Goal: Information Seeking & Learning: Learn about a topic

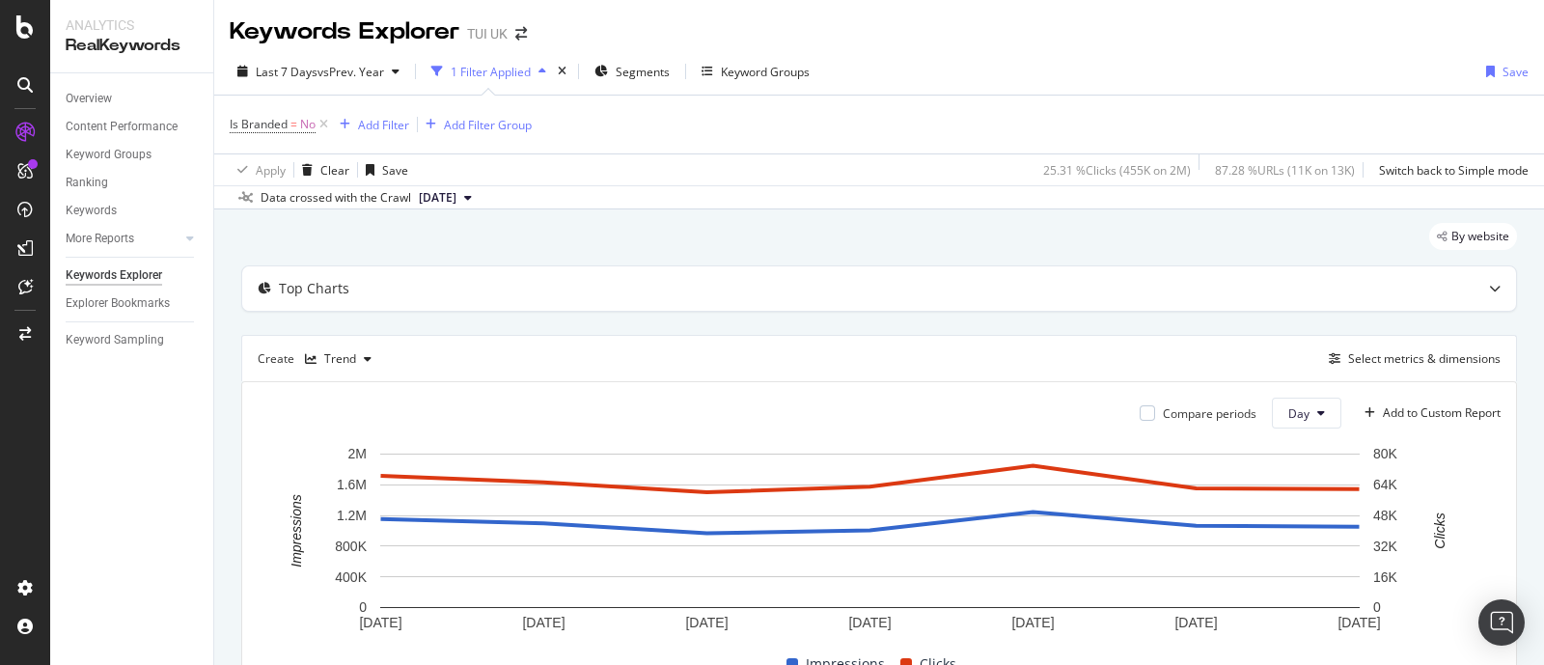
drag, startPoint x: 319, startPoint y: 127, endPoint x: 307, endPoint y: 236, distance: 109.8
click at [320, 127] on icon at bounding box center [324, 124] width 16 height 19
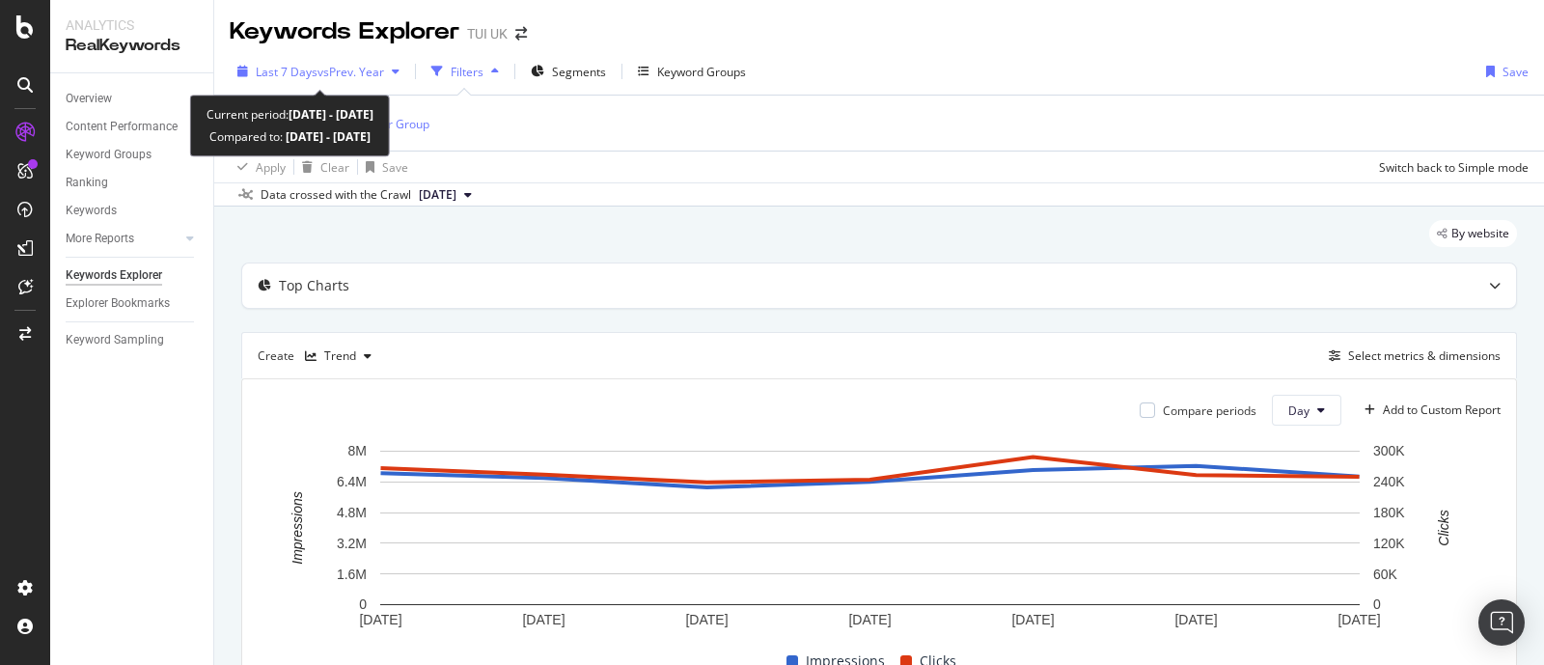
click at [362, 76] on span "vs Prev. Year" at bounding box center [350, 72] width 67 height 16
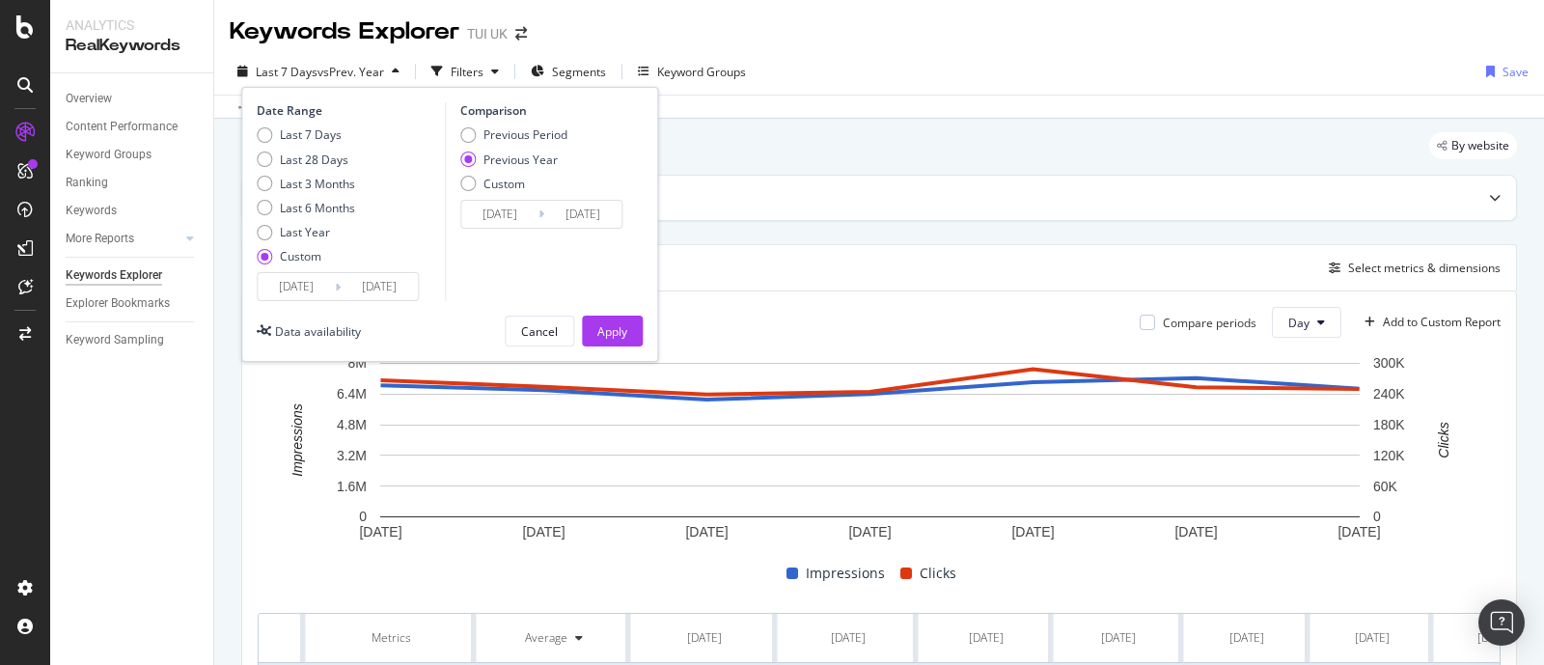
click at [279, 291] on input "[DATE]" at bounding box center [296, 286] width 77 height 27
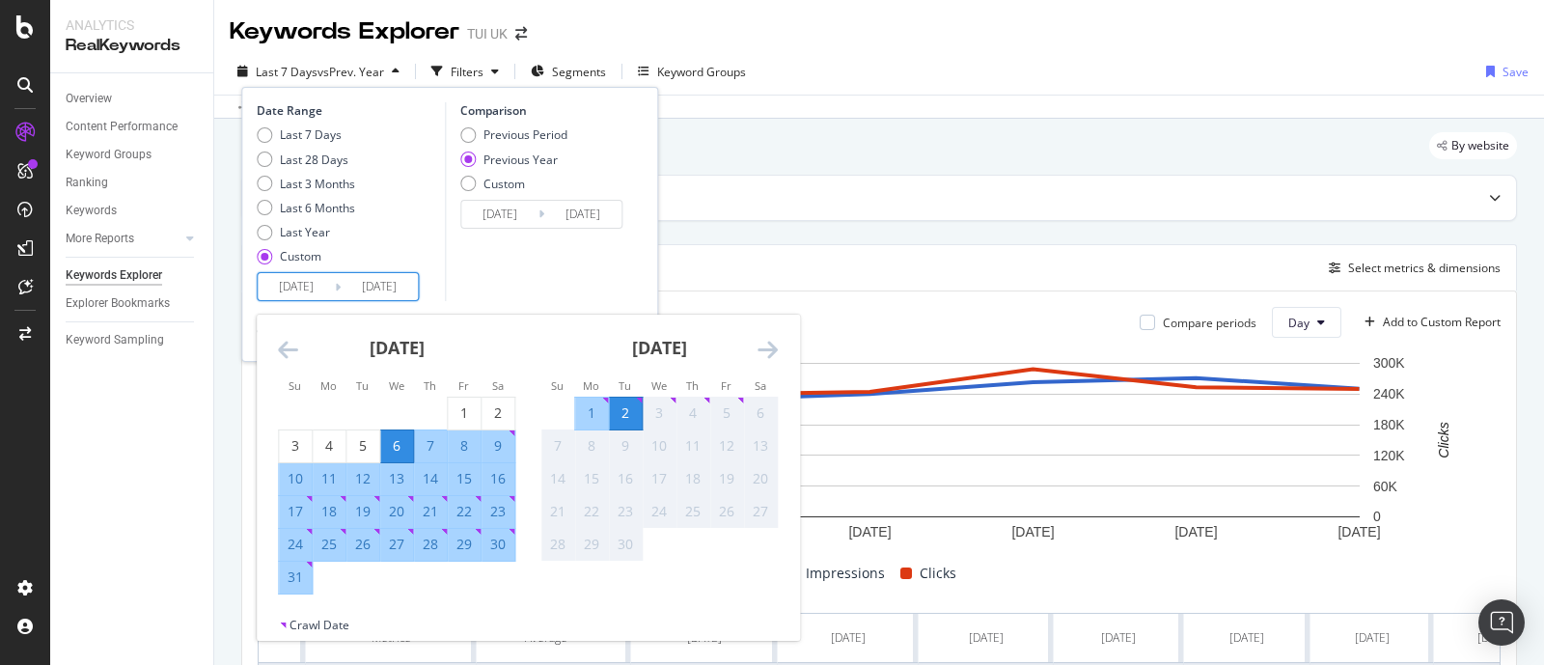
click at [281, 359] on icon "Move backward to switch to the previous month." at bounding box center [288, 349] width 20 height 23
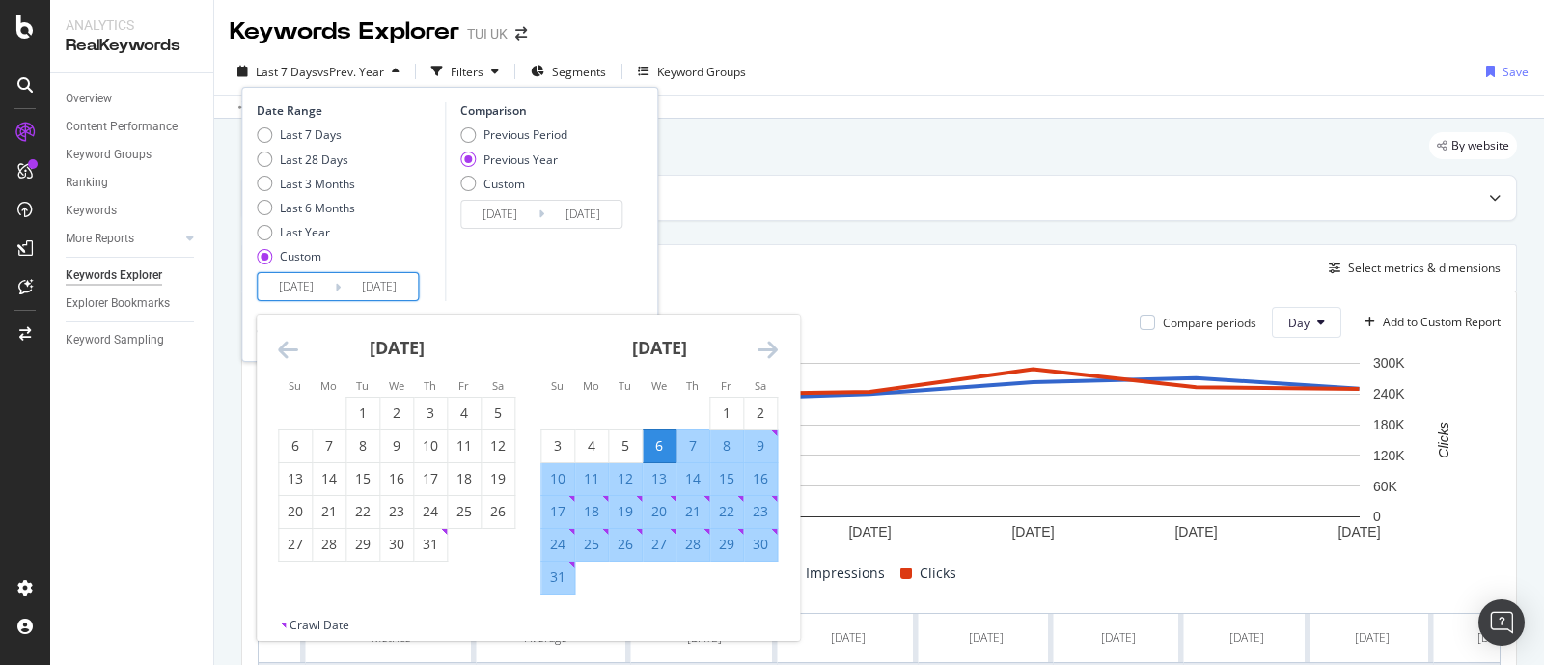
click at [281, 359] on icon "Move backward to switch to the previous month." at bounding box center [288, 349] width 20 height 23
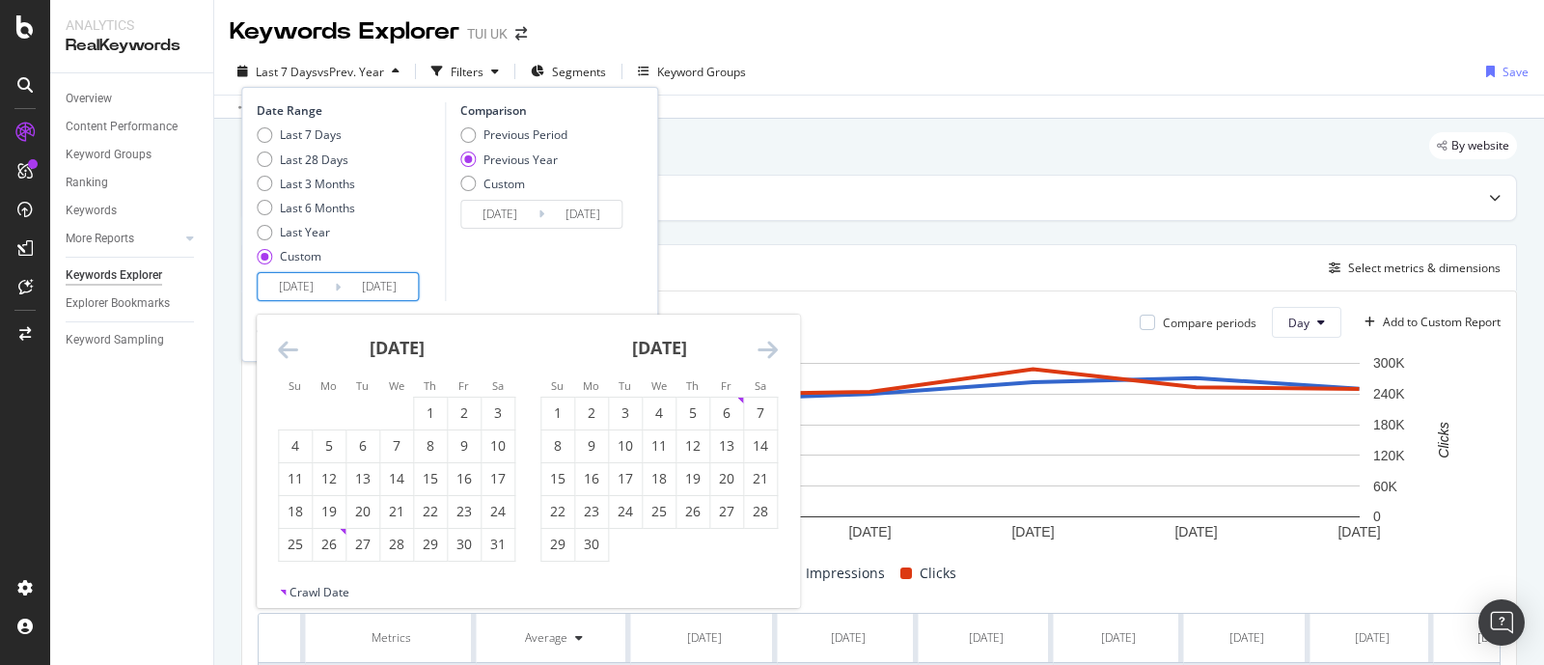
click at [281, 359] on icon "Move backward to switch to the previous month." at bounding box center [288, 349] width 20 height 23
click at [396, 427] on div "1" at bounding box center [396, 414] width 33 height 32
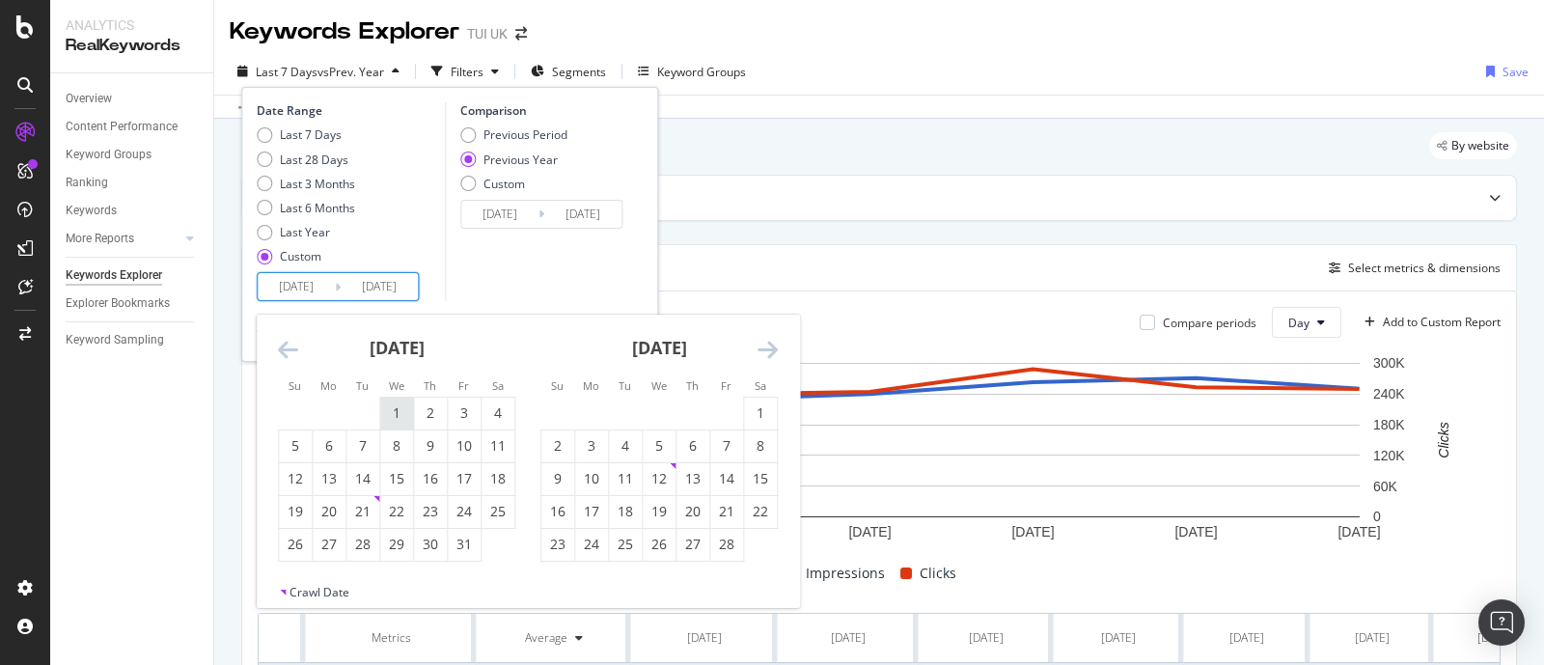
type input "[DATE]"
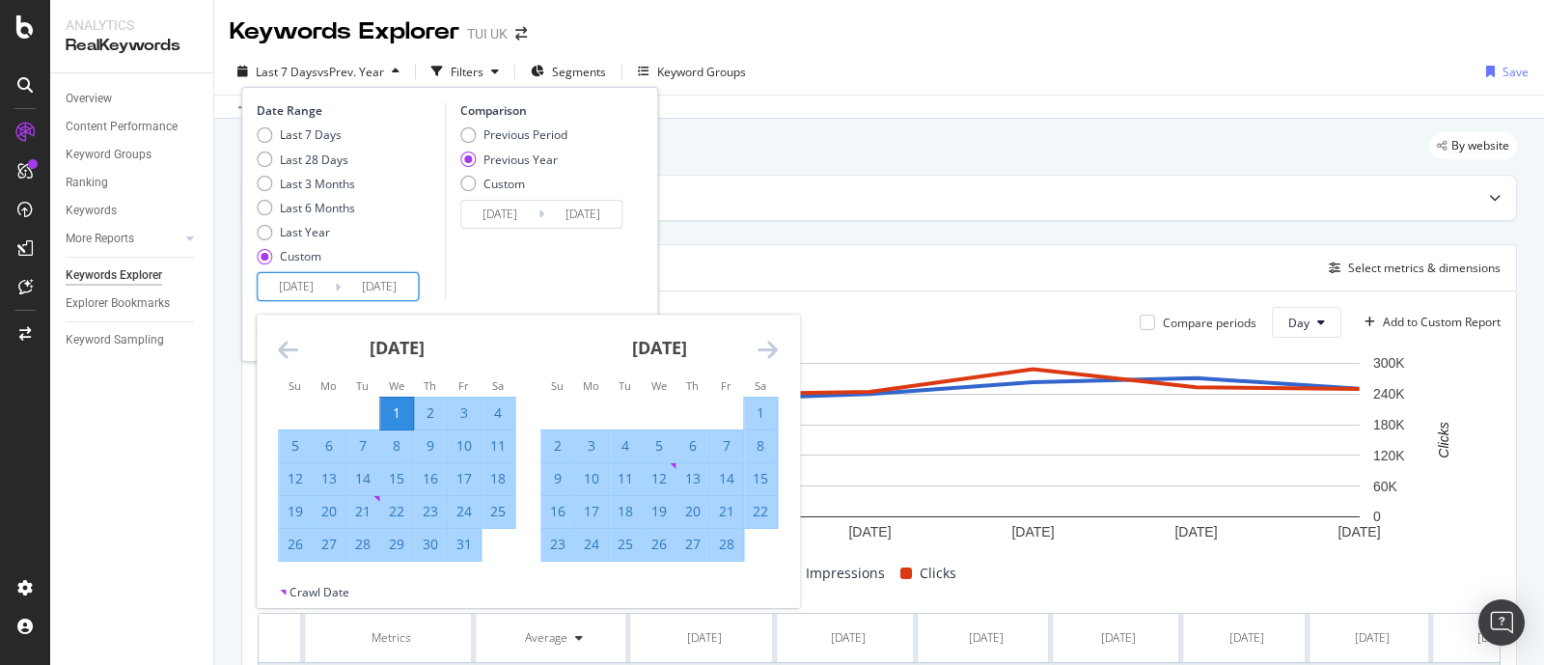
click at [778, 352] on div "[DATE] 1 2 3 4 5 6 7 8 9 10 11 12 13 14 15 16 17 18 19 20 21 22 23 24 25 26 27 …" at bounding box center [659, 438] width 262 height 247
click at [765, 348] on icon "Move forward to switch to the next month." at bounding box center [767, 349] width 20 height 23
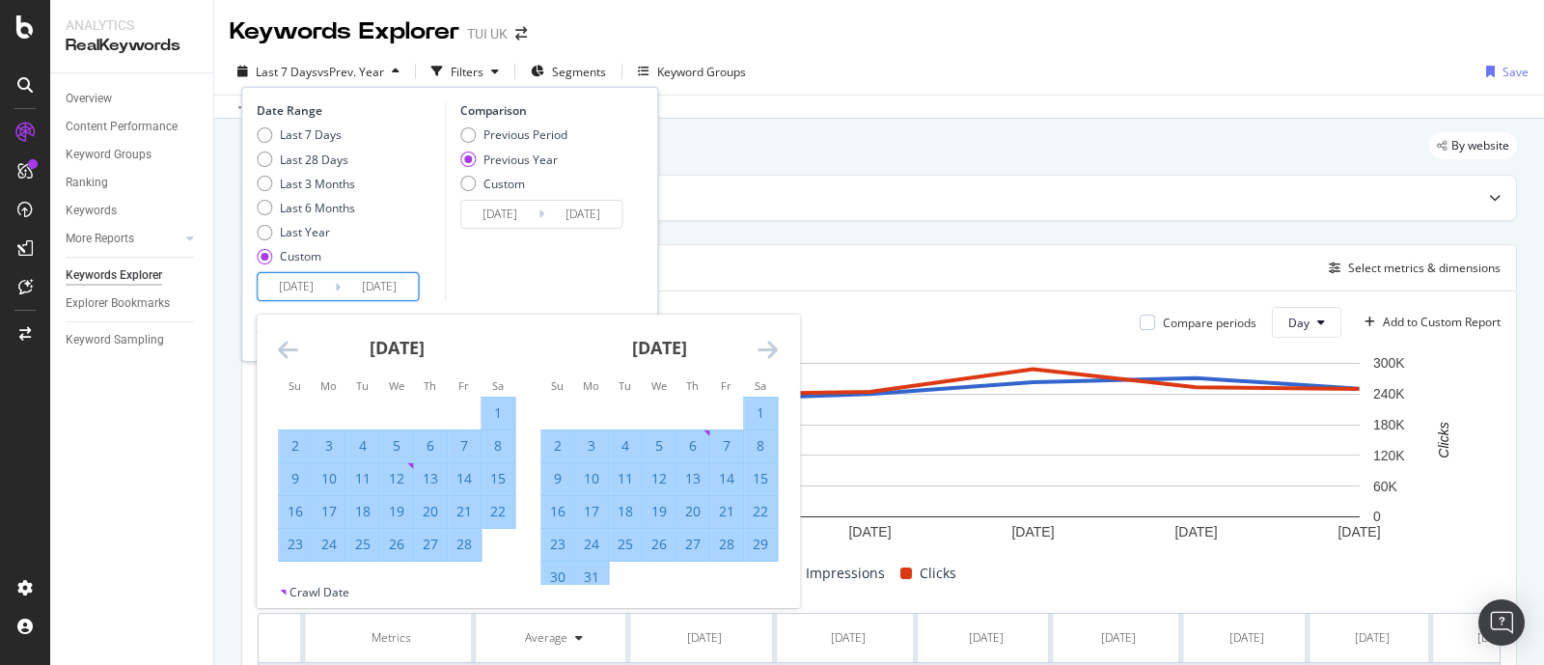
click at [765, 348] on icon "Move forward to switch to the next month." at bounding box center [767, 349] width 20 height 23
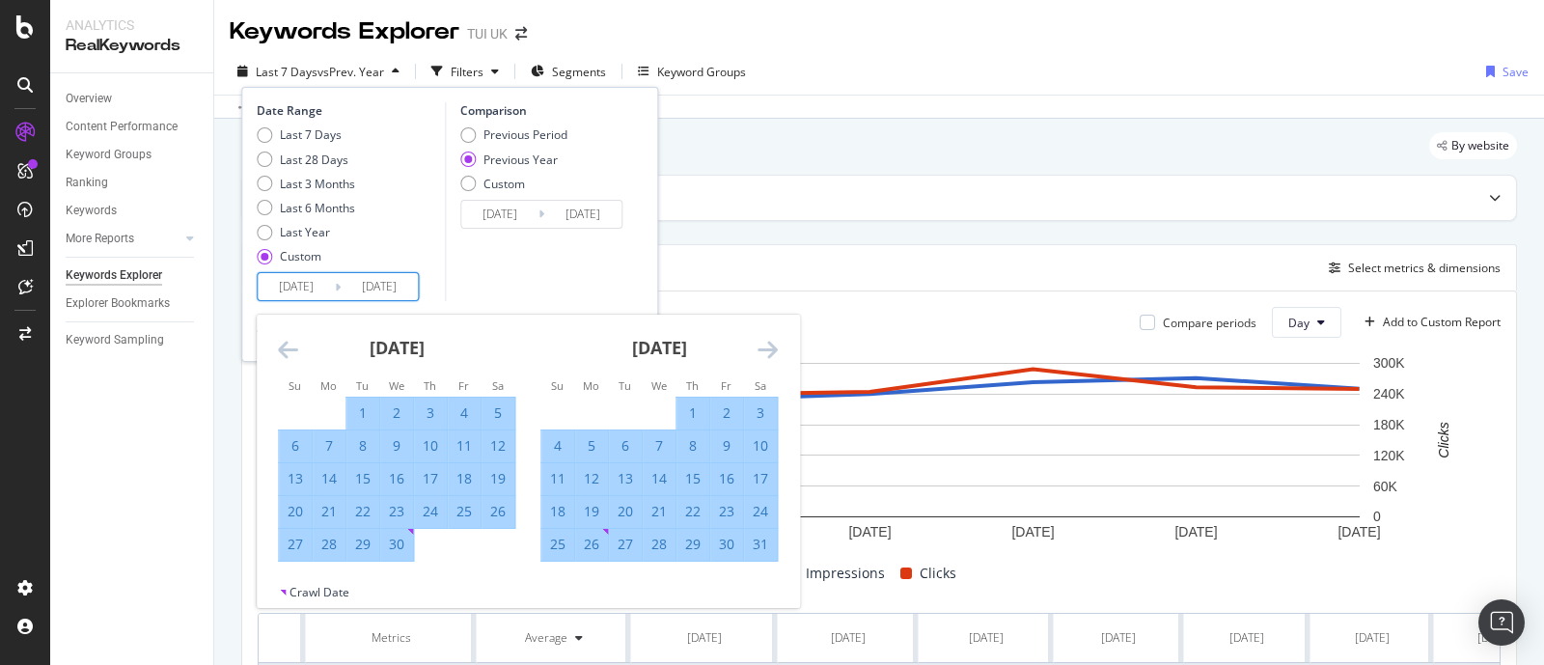
click at [765, 348] on icon "Move forward to switch to the next month." at bounding box center [767, 349] width 20 height 23
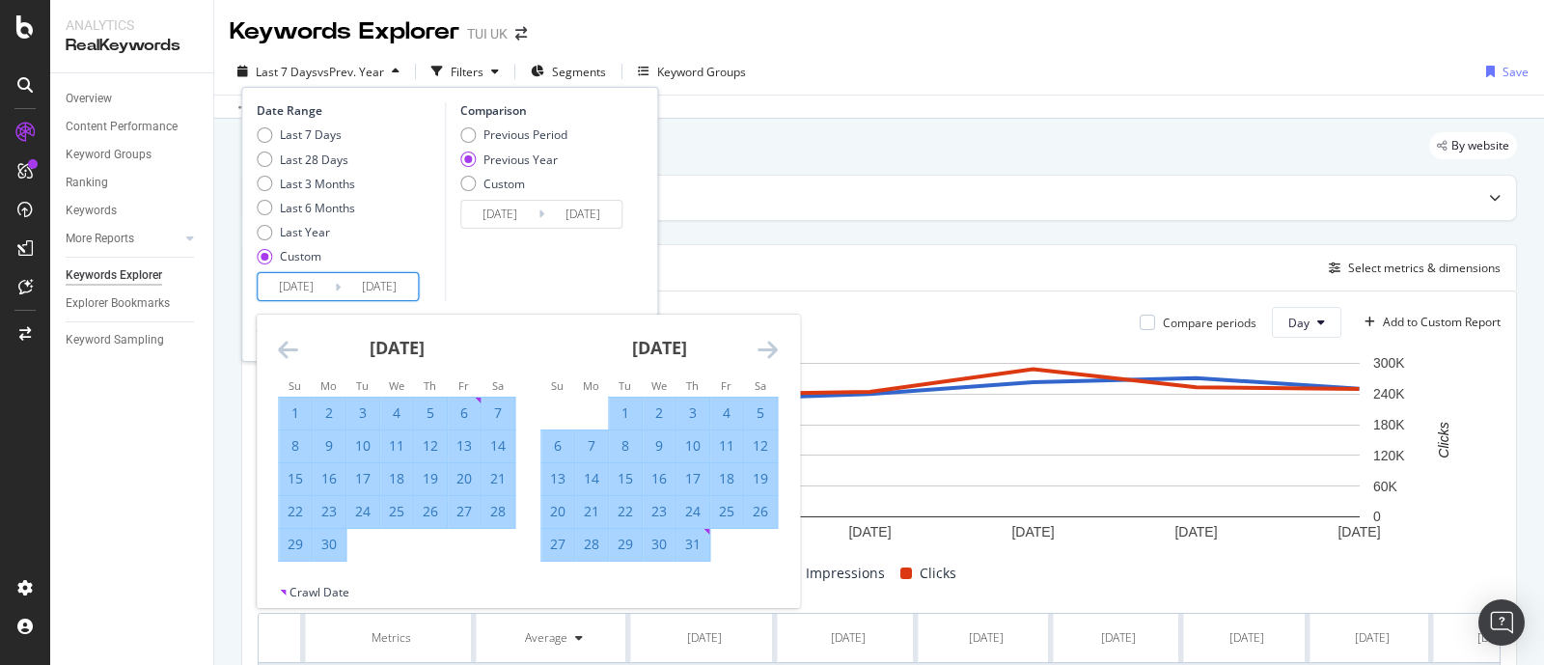
click at [765, 348] on icon "Move forward to switch to the next month." at bounding box center [767, 349] width 20 height 23
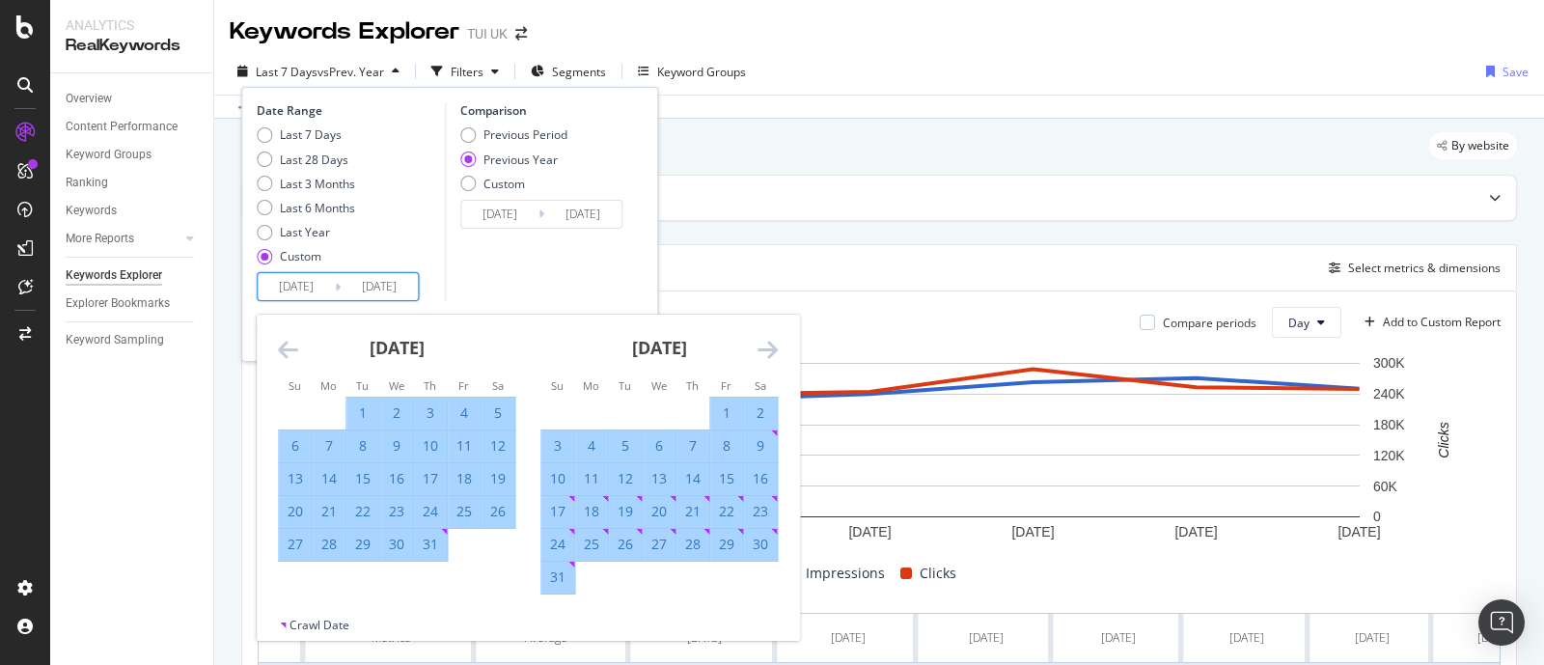
click at [765, 348] on icon "Move forward to switch to the next month." at bounding box center [767, 349] width 20 height 23
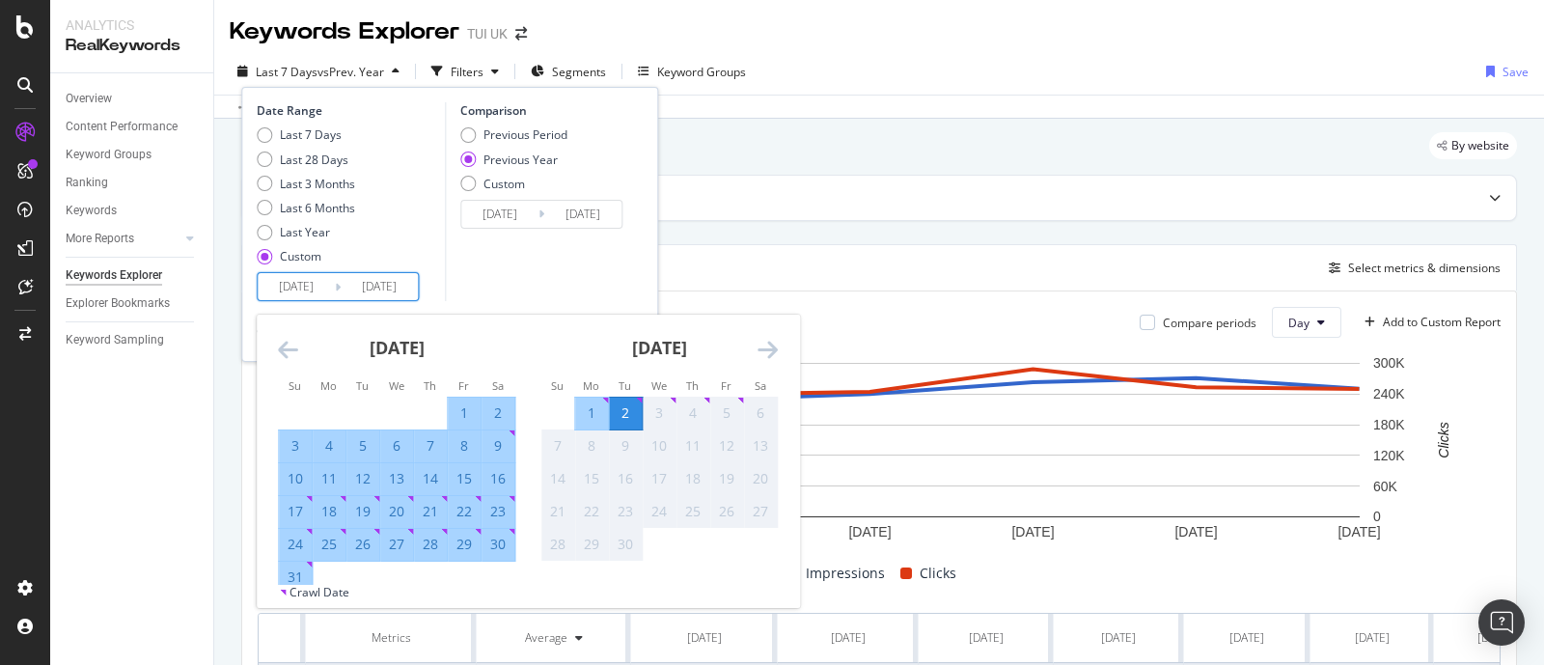
click at [628, 422] on div "2" at bounding box center [625, 412] width 33 height 19
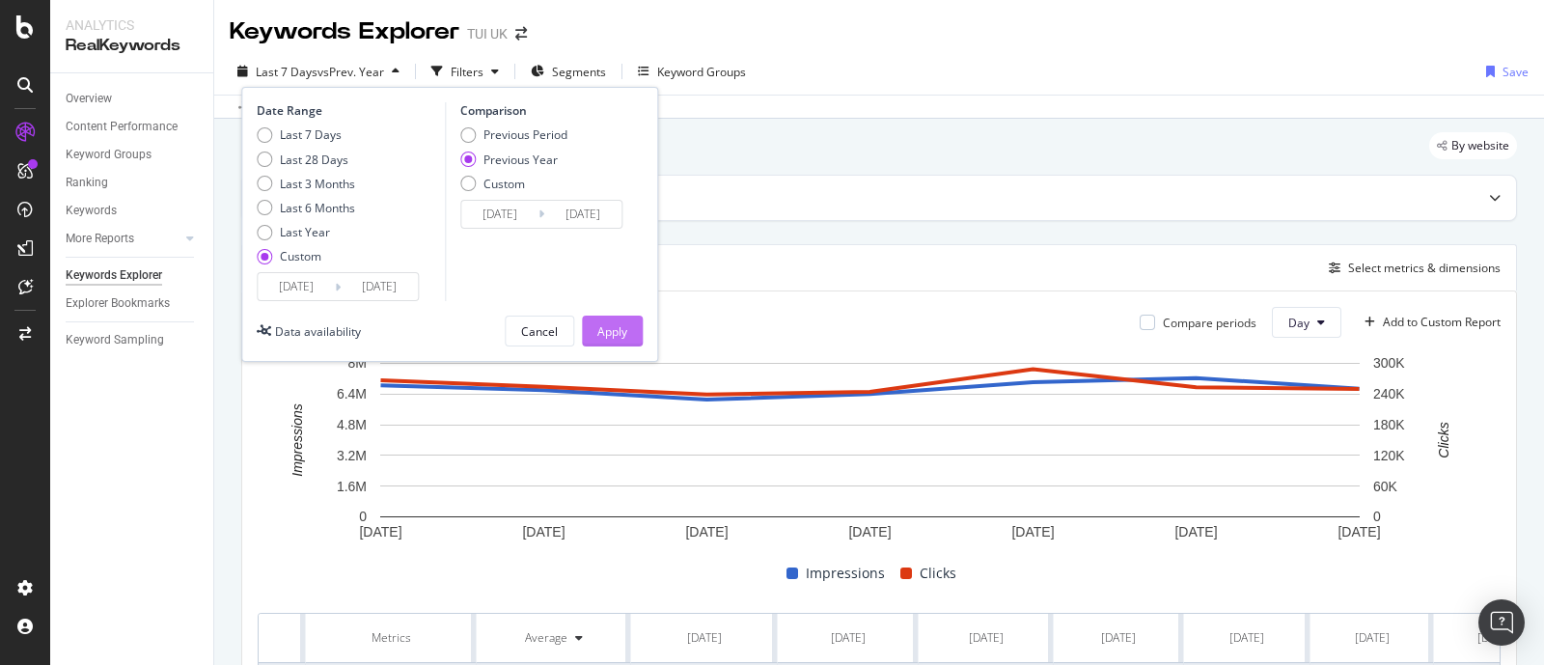
click at [600, 331] on div "Apply" at bounding box center [612, 331] width 30 height 16
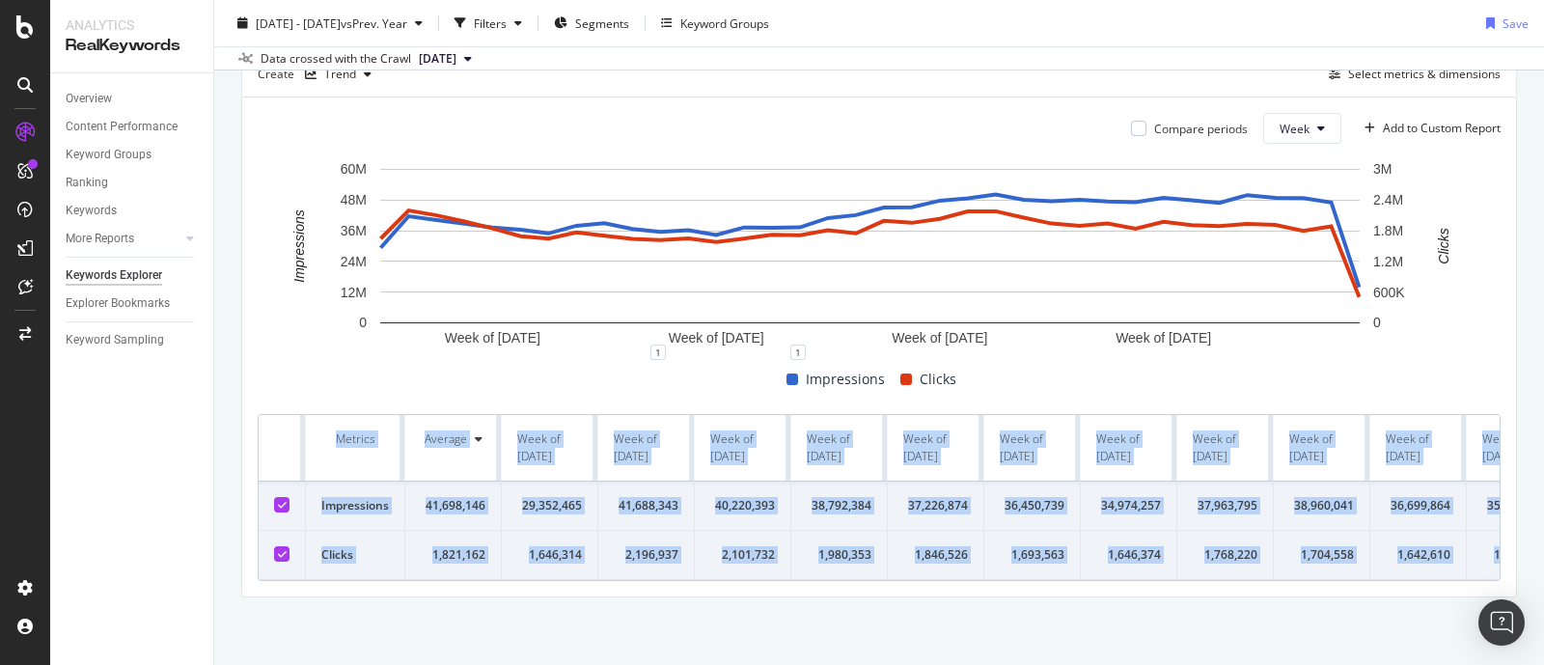
drag, startPoint x: 1467, startPoint y: 537, endPoint x: 222, endPoint y: 412, distance: 1251.1
click at [222, 412] on div "By website Top Charts Create Trend Select metrics & dimensions Compare periods …" at bounding box center [879, 295] width 1330 height 740
copy table "Metrics Average Week of [DATE] Week of [DATE] Week of [DATE] Week of [DATE] Wee…"
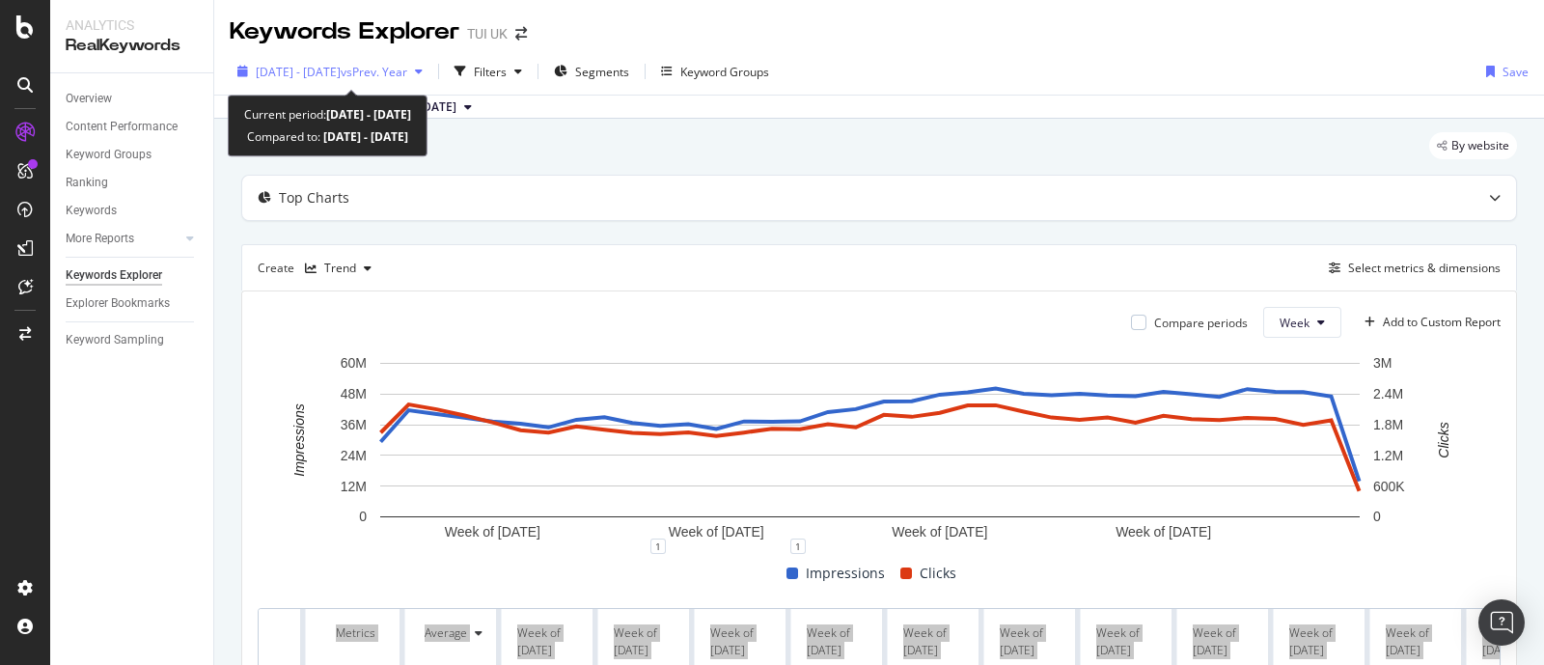
click at [401, 74] on span "vs Prev. Year" at bounding box center [374, 72] width 67 height 16
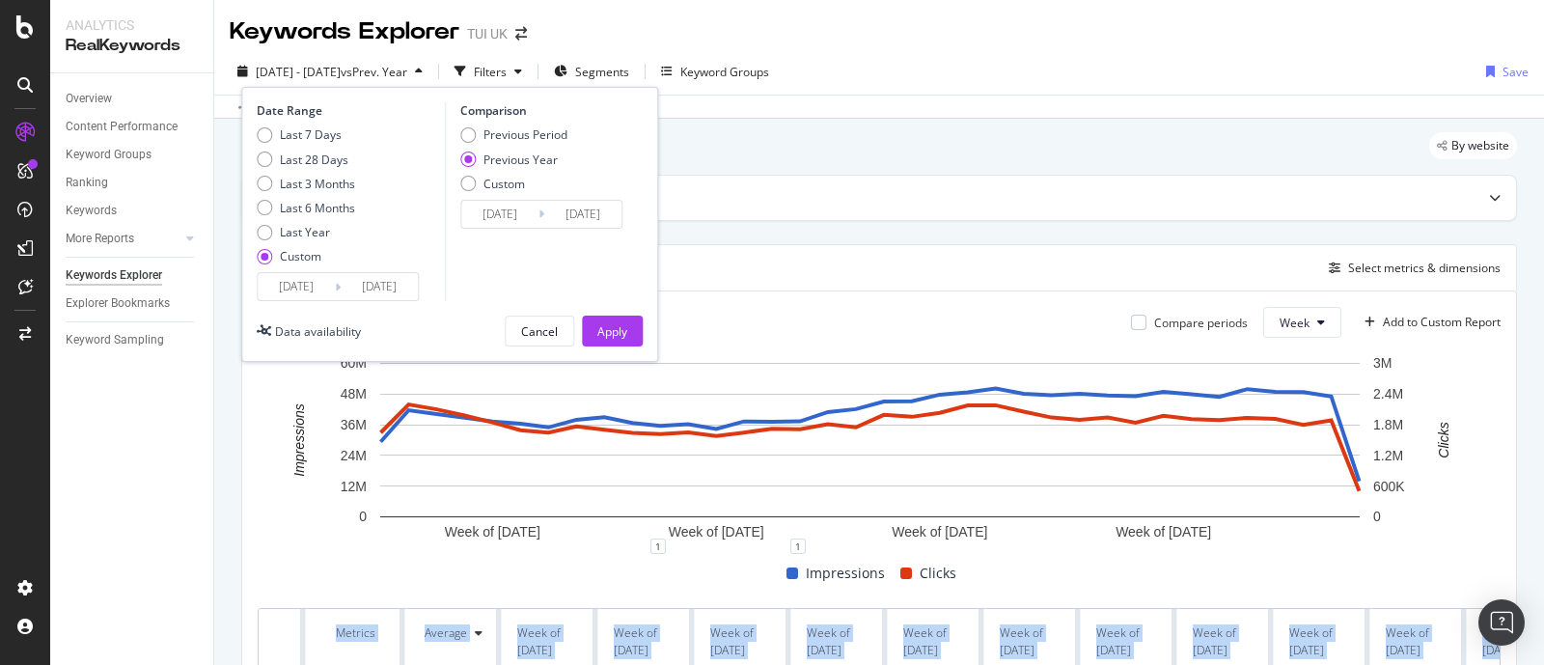
click at [285, 282] on input "[DATE]" at bounding box center [296, 286] width 77 height 27
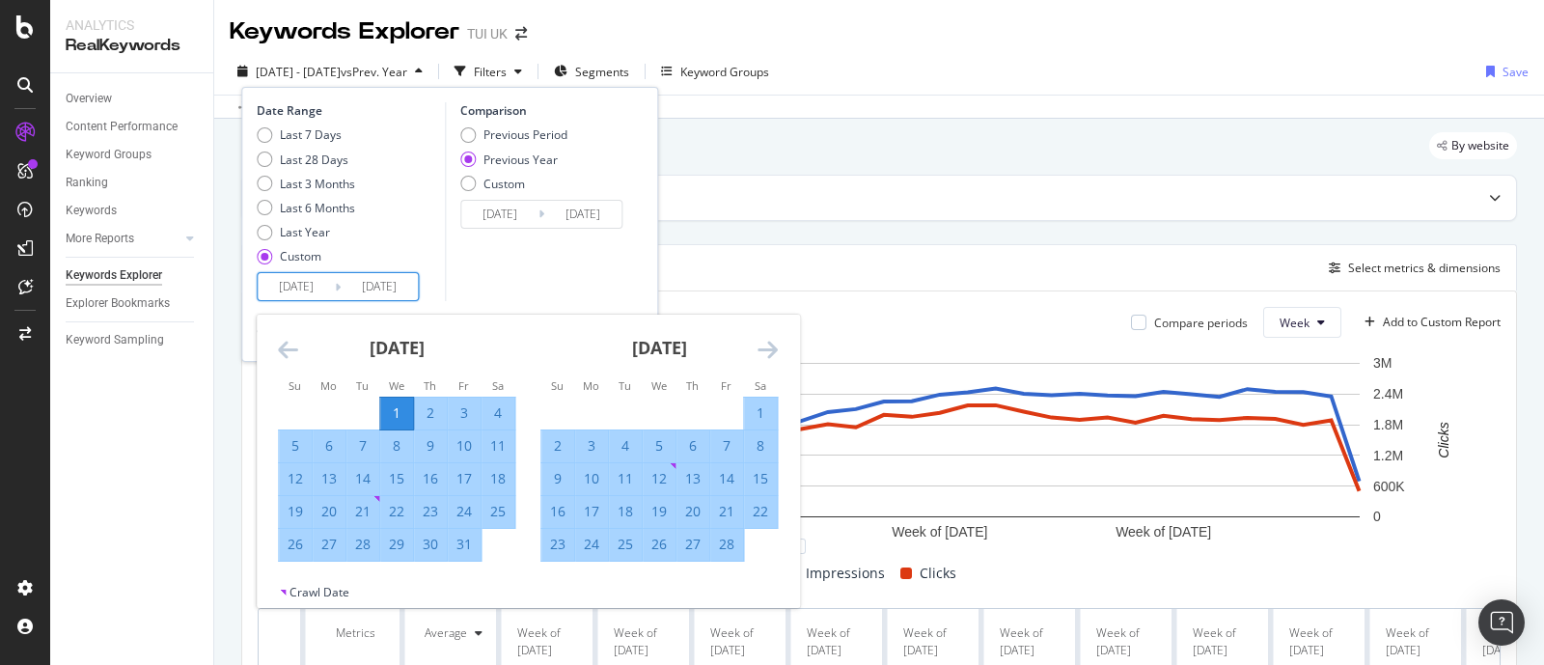
click at [291, 351] on icon "Move backward to switch to the previous month." at bounding box center [288, 349] width 20 height 23
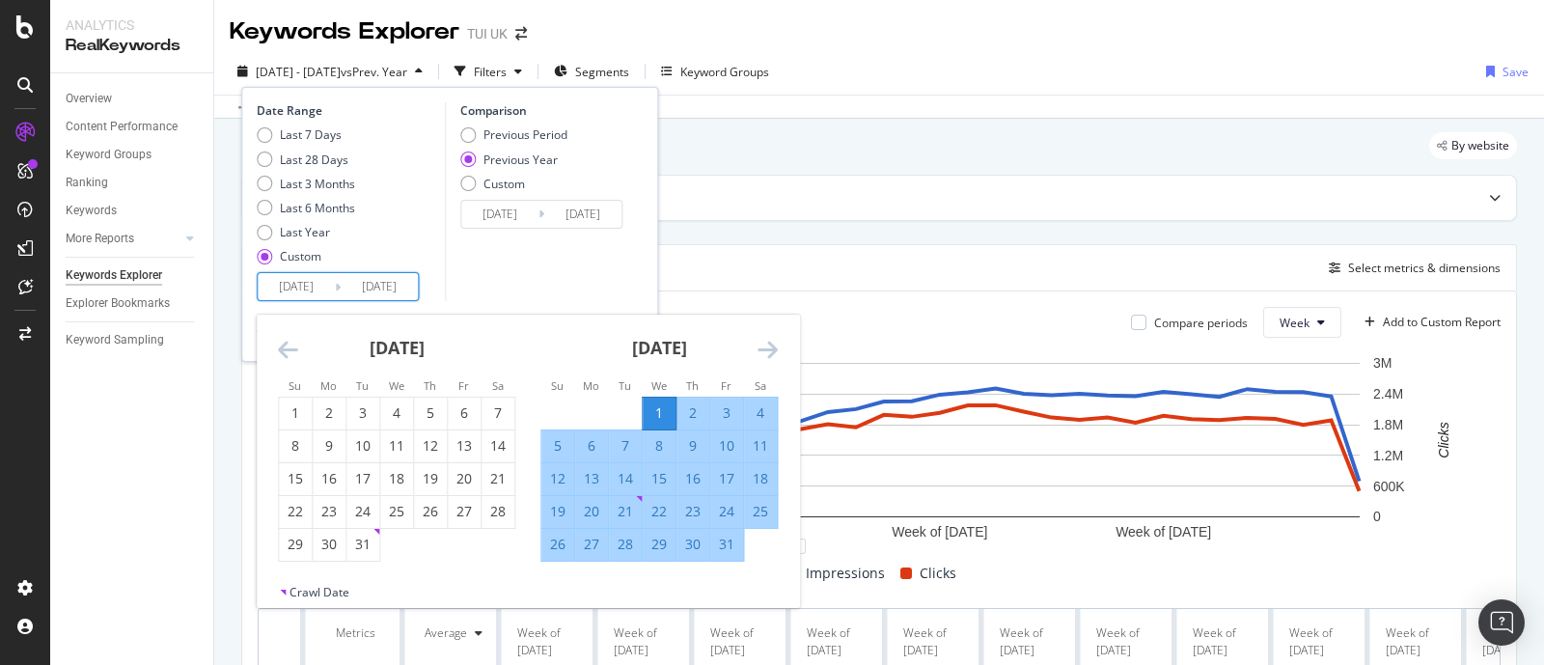
click at [290, 350] on icon "Move backward to switch to the previous month." at bounding box center [288, 349] width 20 height 23
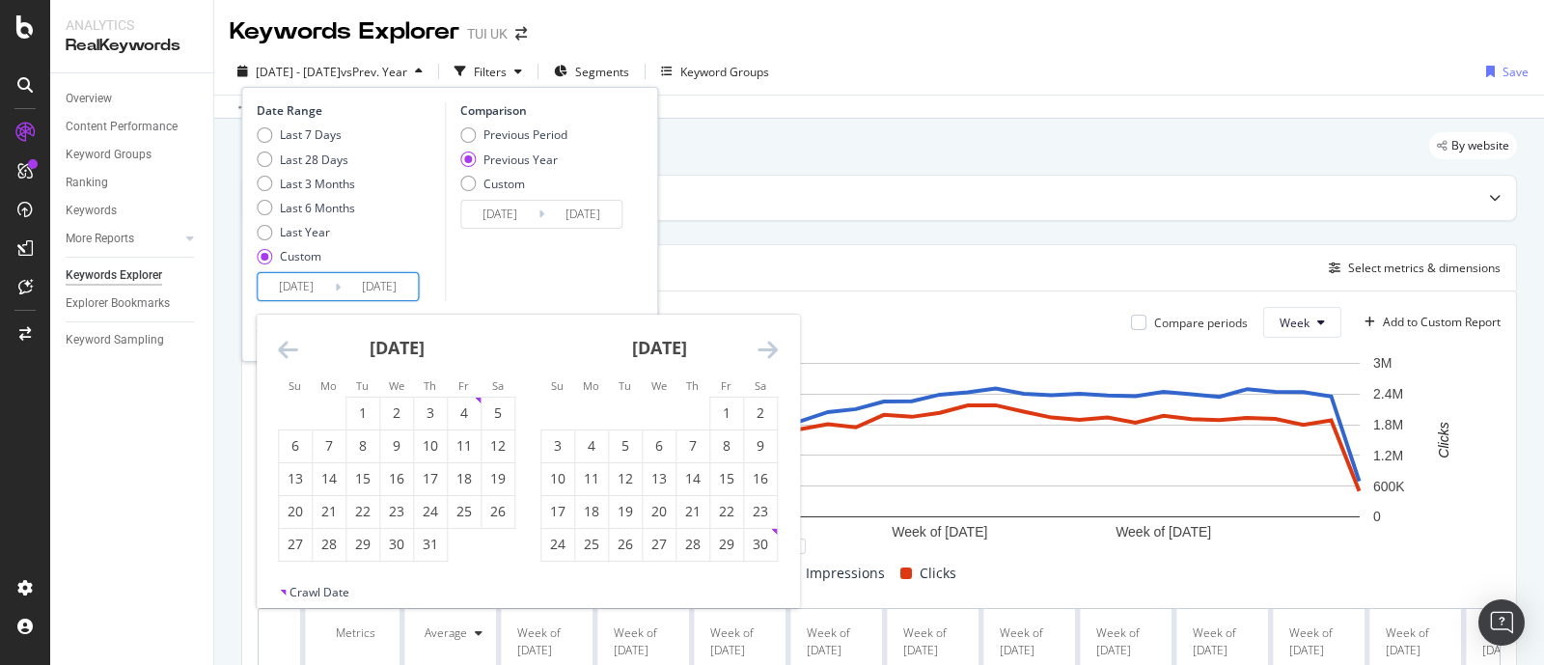
click at [290, 350] on icon "Move backward to switch to the previous month." at bounding box center [288, 349] width 20 height 23
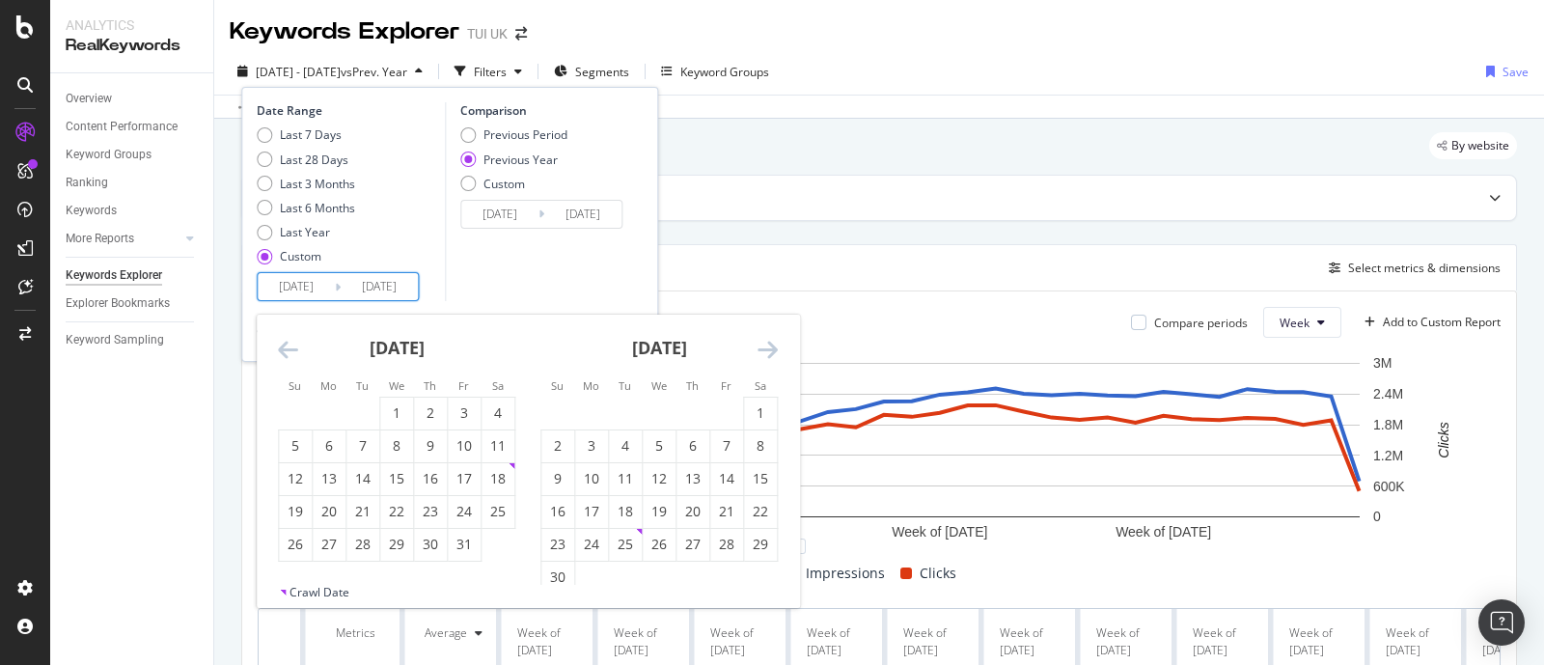
click at [290, 350] on icon "Move backward to switch to the previous month." at bounding box center [288, 349] width 20 height 23
click at [323, 407] on div "1" at bounding box center [329, 412] width 33 height 19
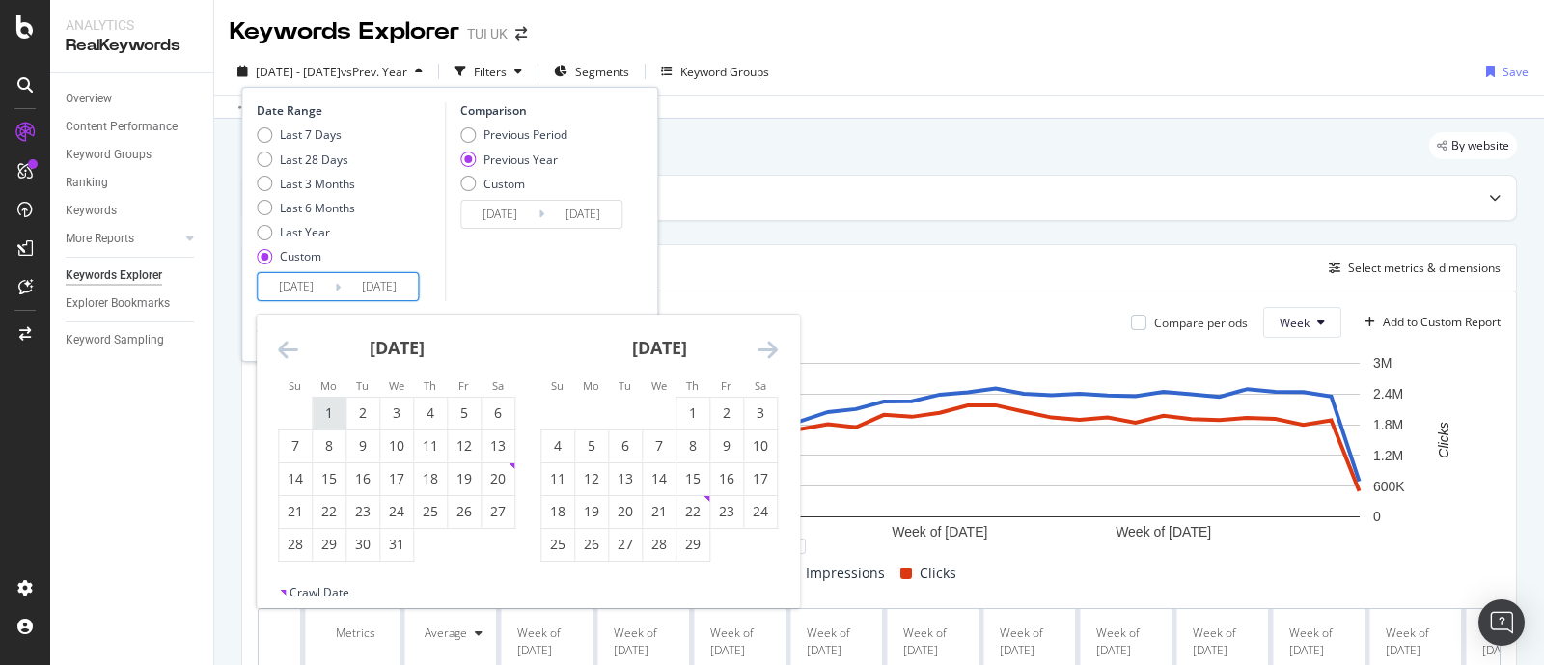
type input "[DATE]"
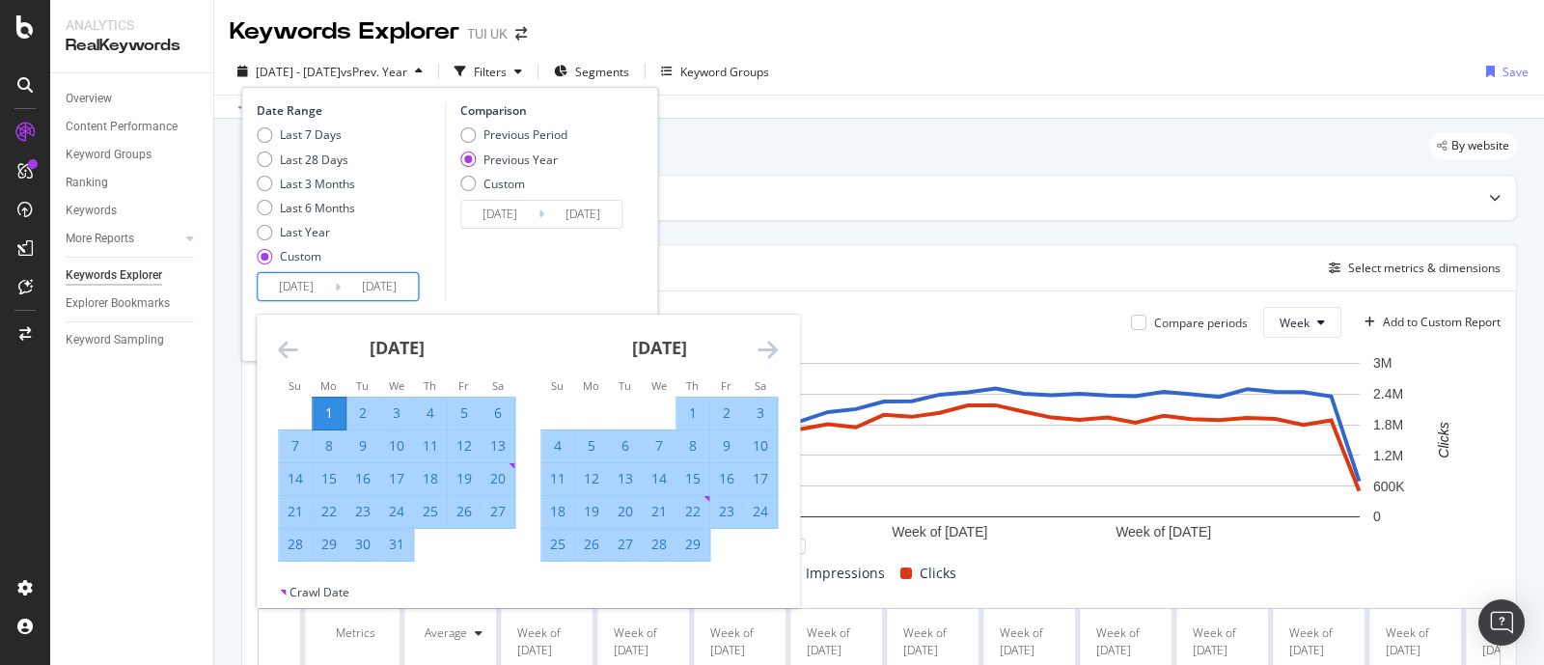
click at [770, 344] on icon "Move forward to switch to the next month." at bounding box center [767, 349] width 20 height 23
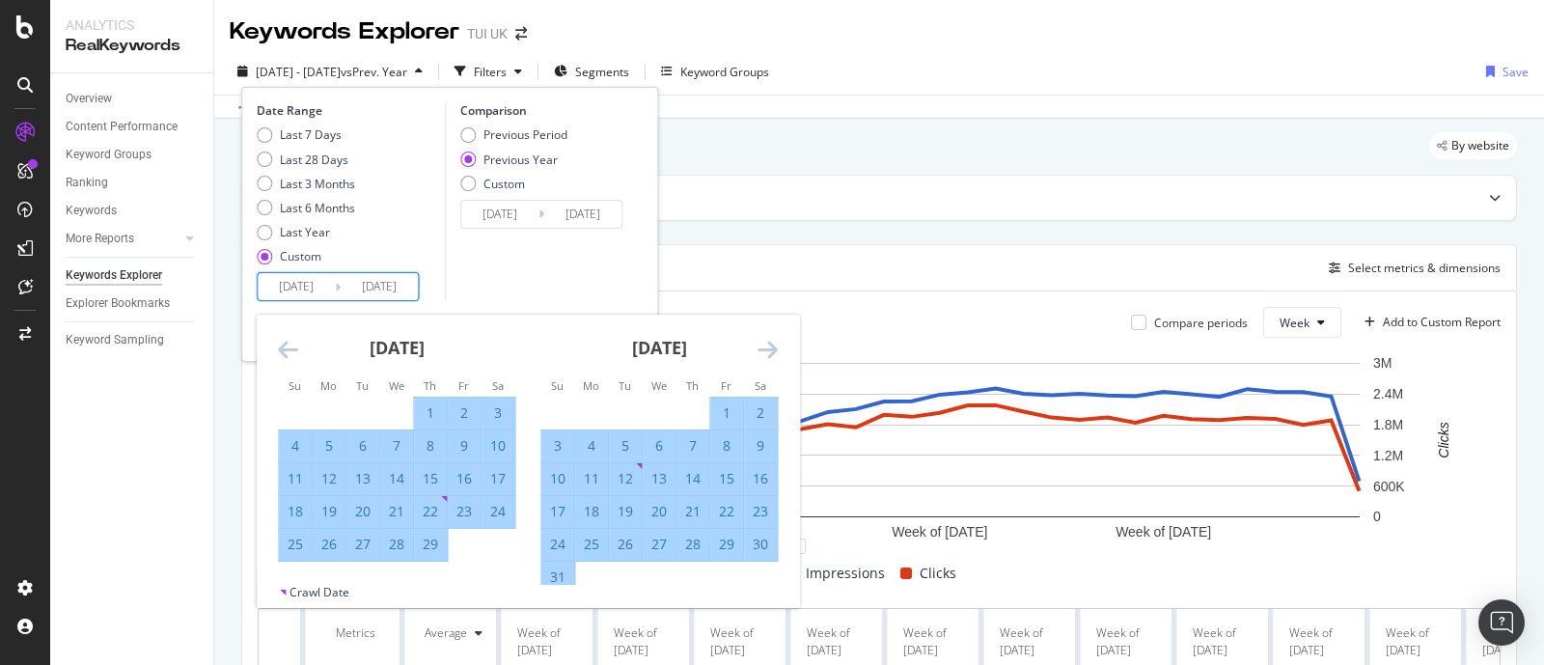
click at [770, 344] on icon "Move forward to switch to the next month." at bounding box center [767, 349] width 20 height 23
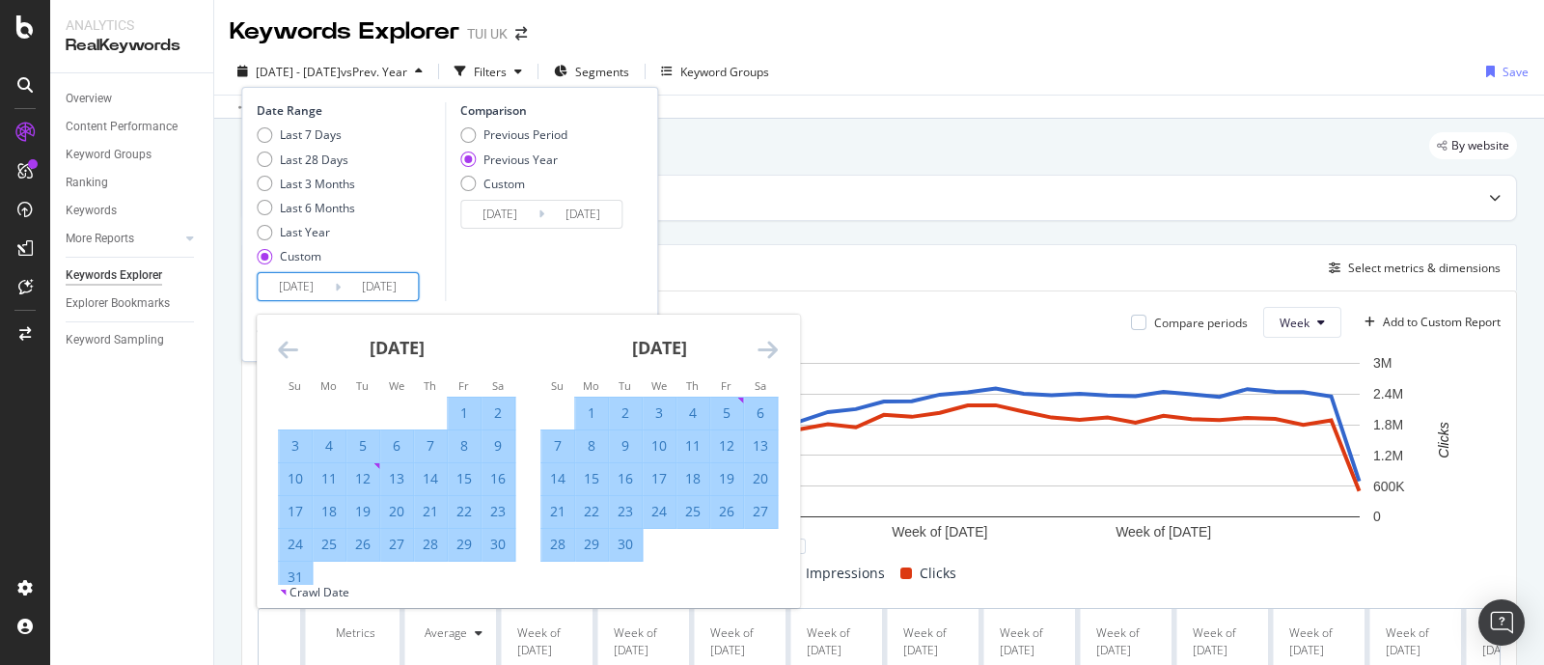
click at [770, 344] on icon "Move forward to switch to the next month." at bounding box center [767, 349] width 20 height 23
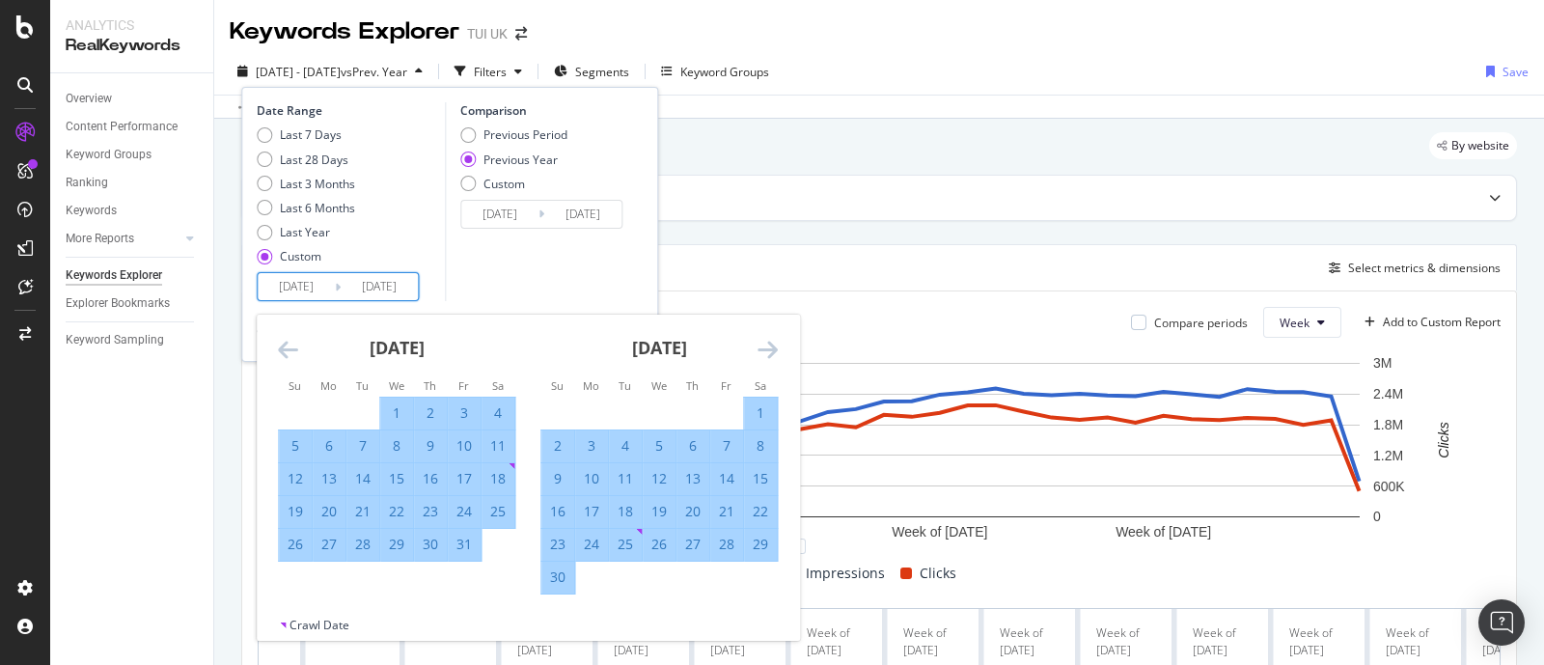
click at [770, 344] on icon "Move forward to switch to the next month." at bounding box center [767, 349] width 20 height 23
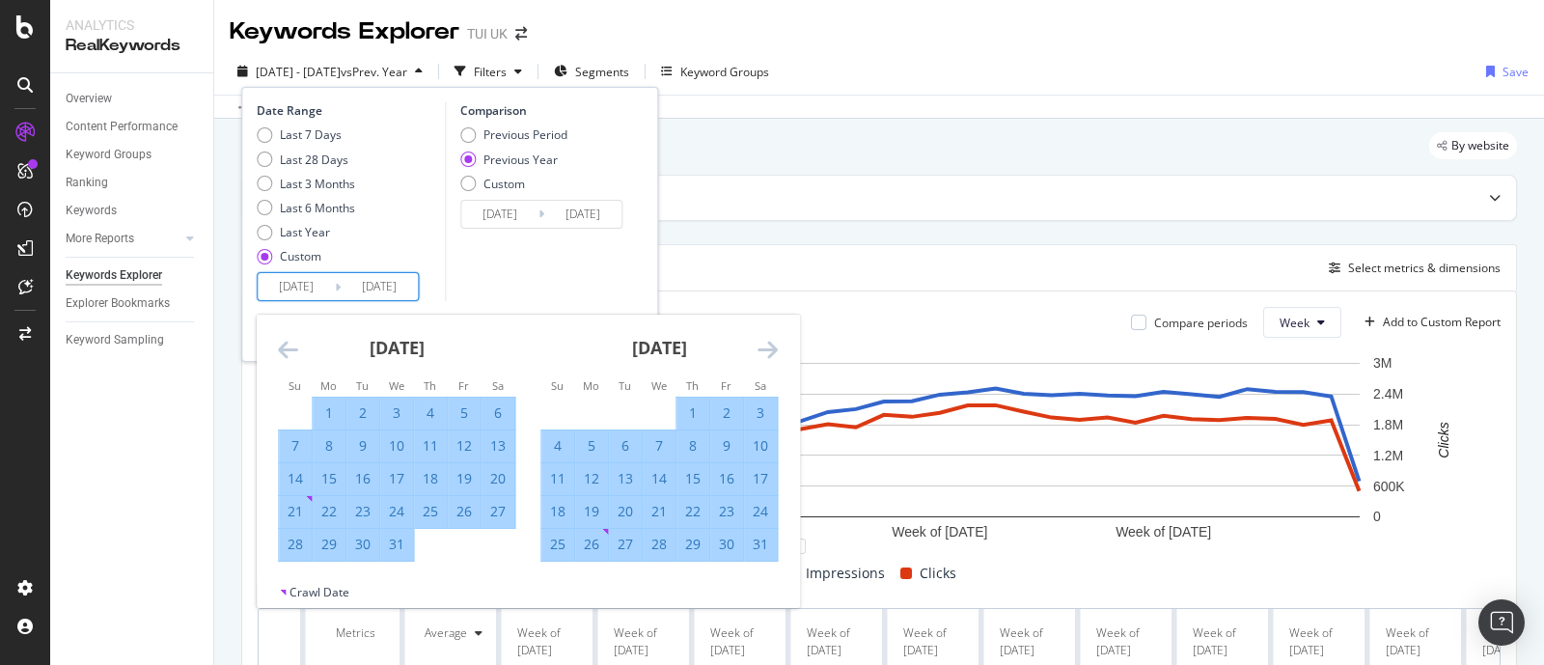
click at [770, 344] on icon "Move forward to switch to the next month." at bounding box center [767, 349] width 20 height 23
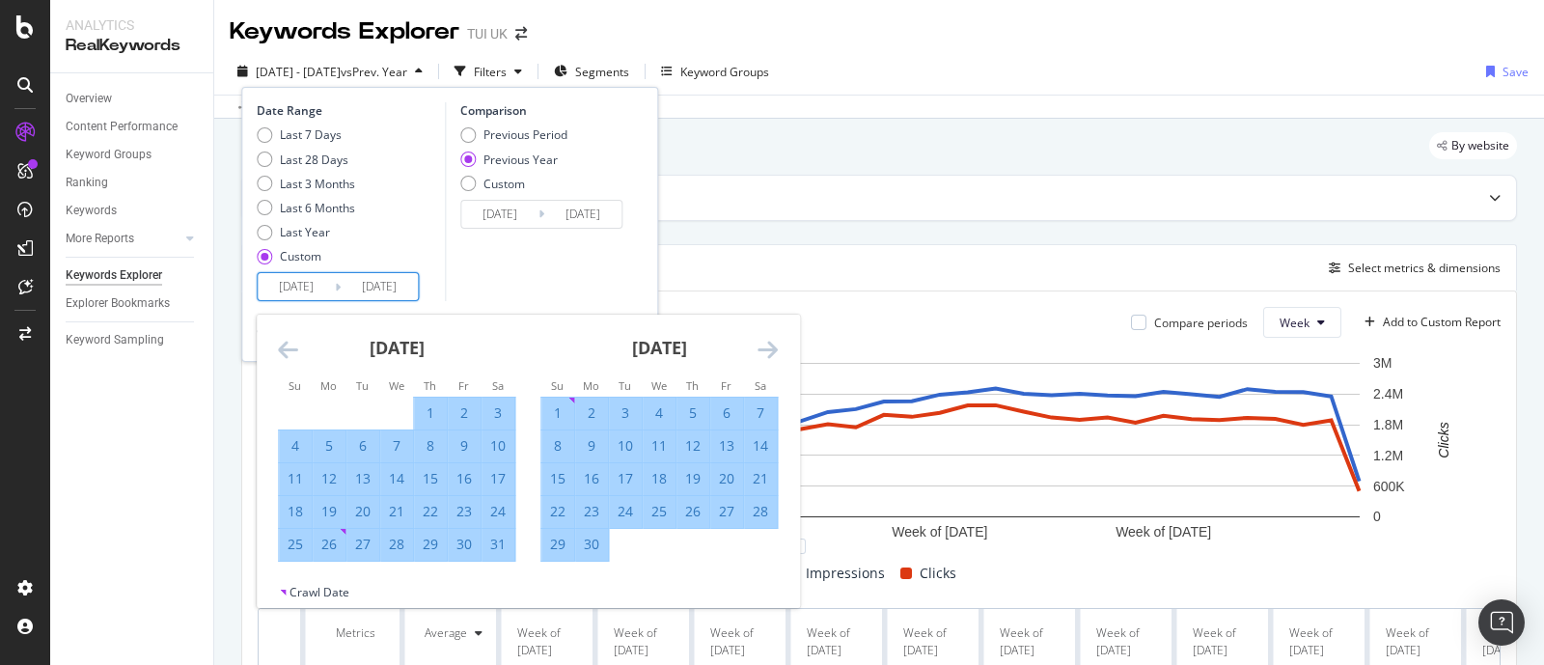
click at [770, 344] on icon "Move forward to switch to the next month." at bounding box center [767, 349] width 20 height 23
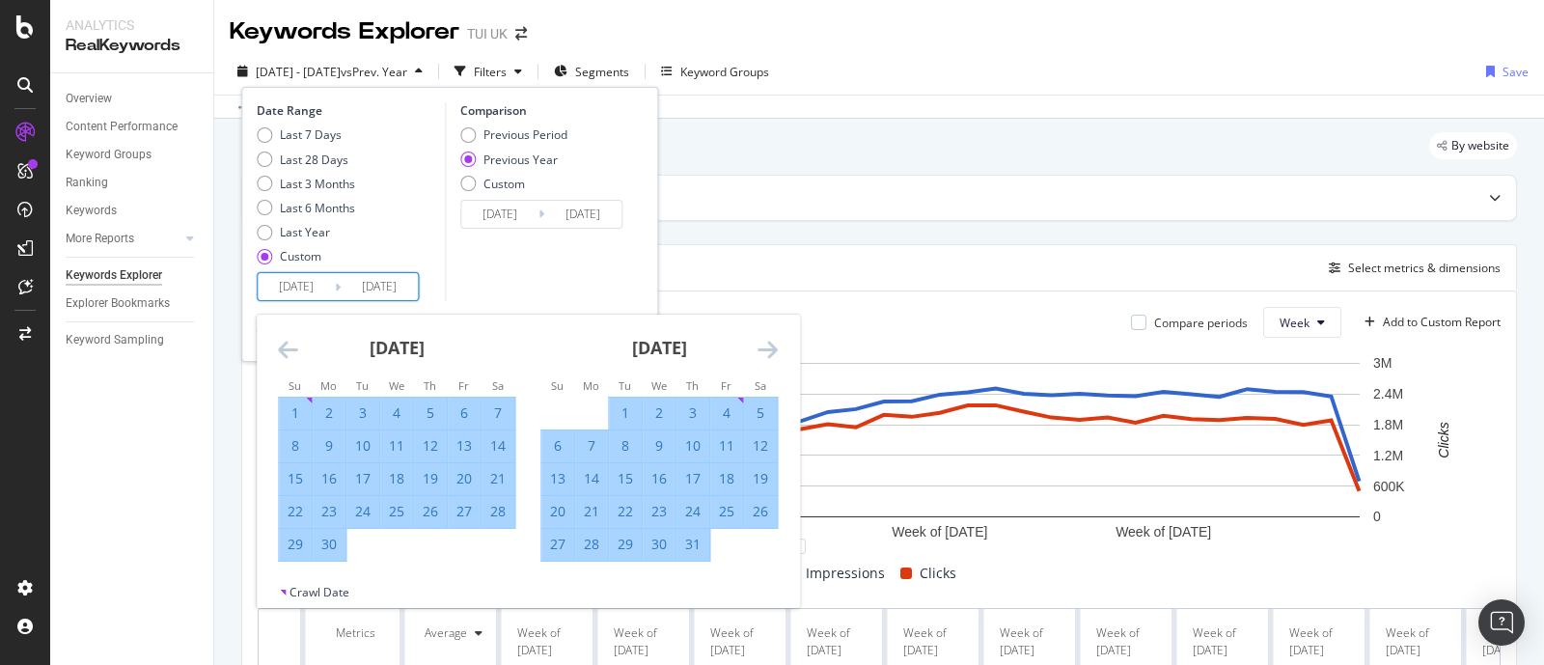
click at [361, 410] on div "3" at bounding box center [362, 412] width 33 height 19
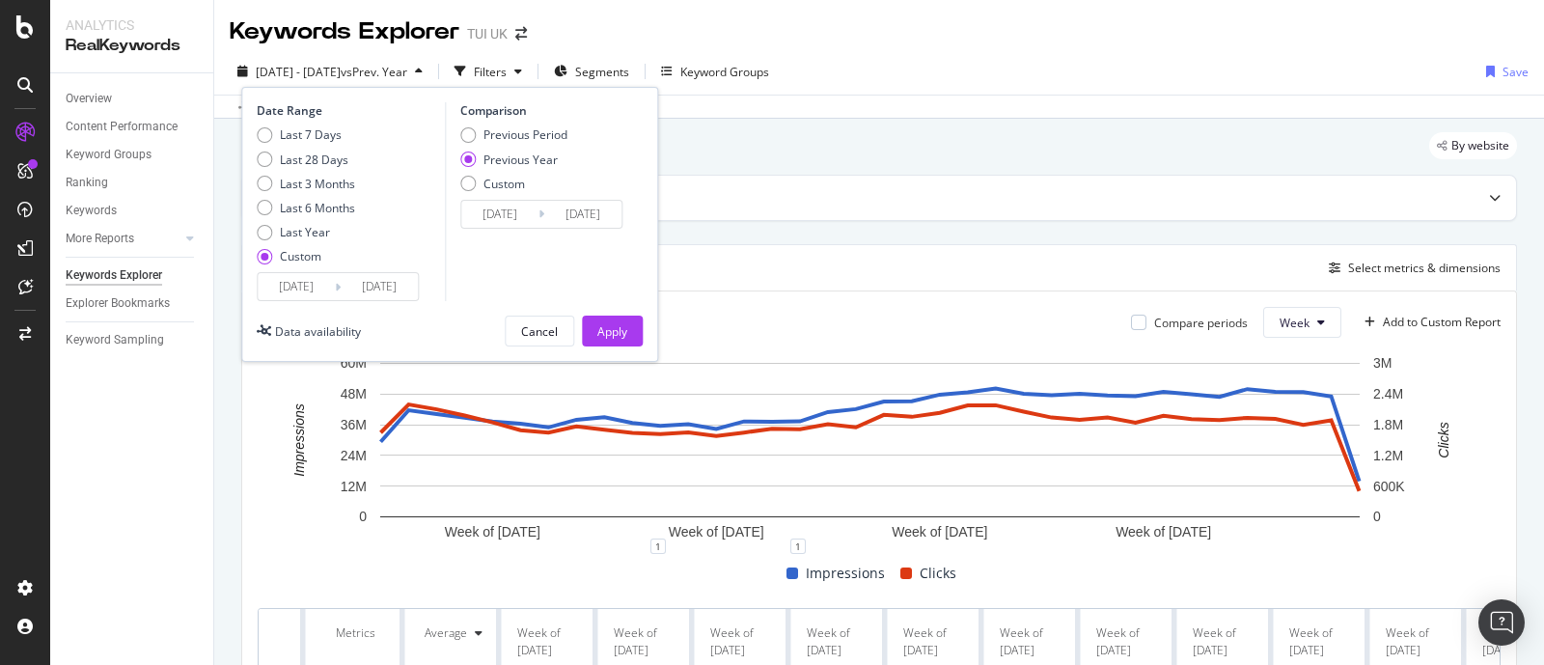
type input "[DATE]"
click at [606, 333] on div "Apply" at bounding box center [612, 331] width 30 height 16
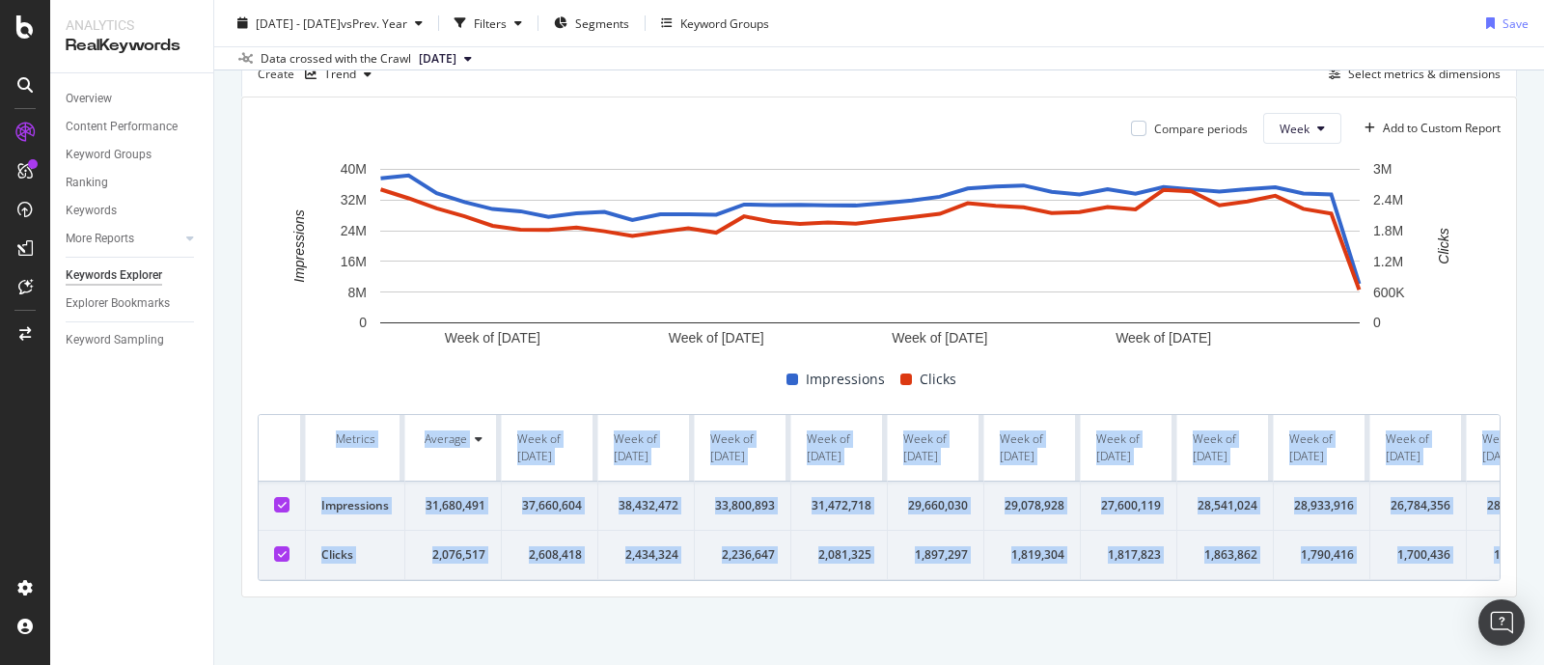
drag, startPoint x: 1470, startPoint y: 533, endPoint x: 247, endPoint y: 402, distance: 1229.5
click at [247, 402] on div "Compare periods Week Add to Custom Report Week of [DATE] Week of [DATE] Week of…" at bounding box center [879, 346] width 1274 height 499
copy table "Metrics Average Week of [DATE] Week of [DATE] Week of [DATE] Week of [DATE] Wee…"
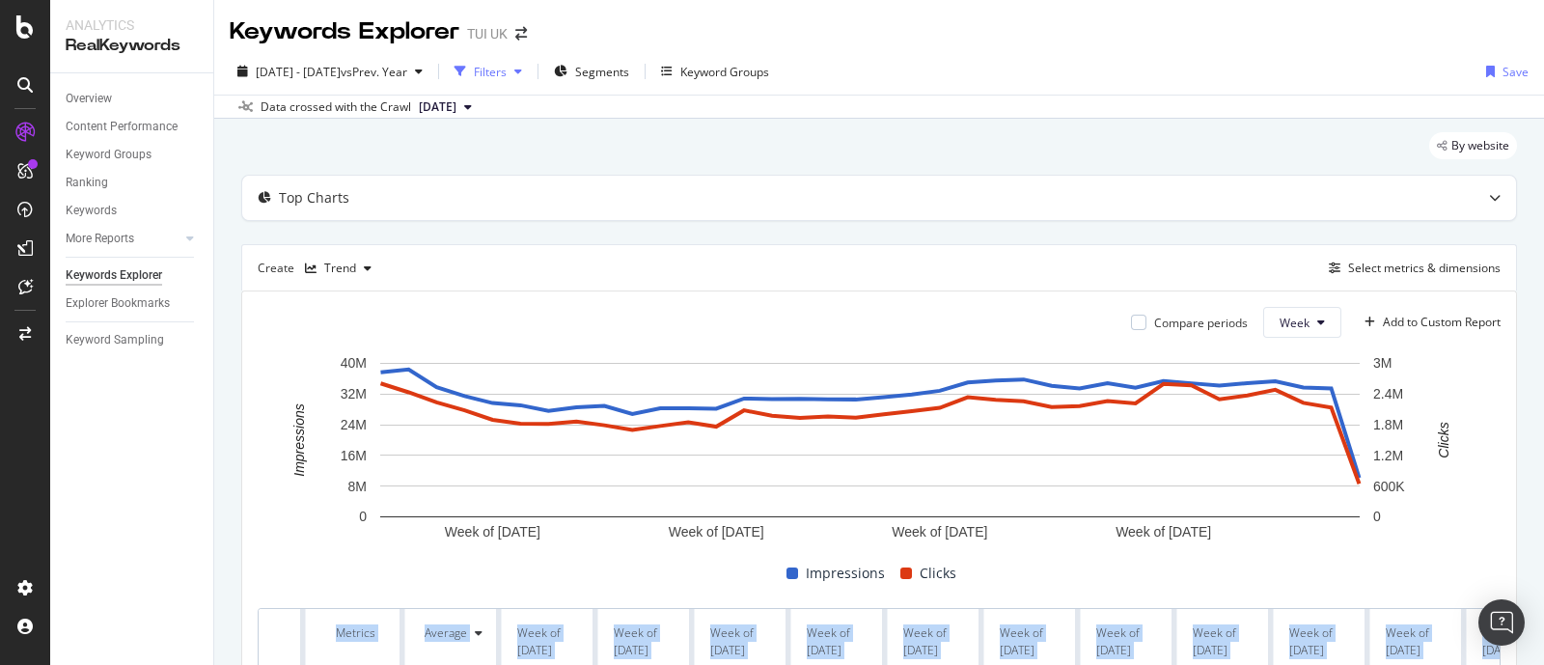
click at [474, 69] on div "button" at bounding box center [460, 71] width 27 height 27
